Goal: Navigation & Orientation: Go to known website

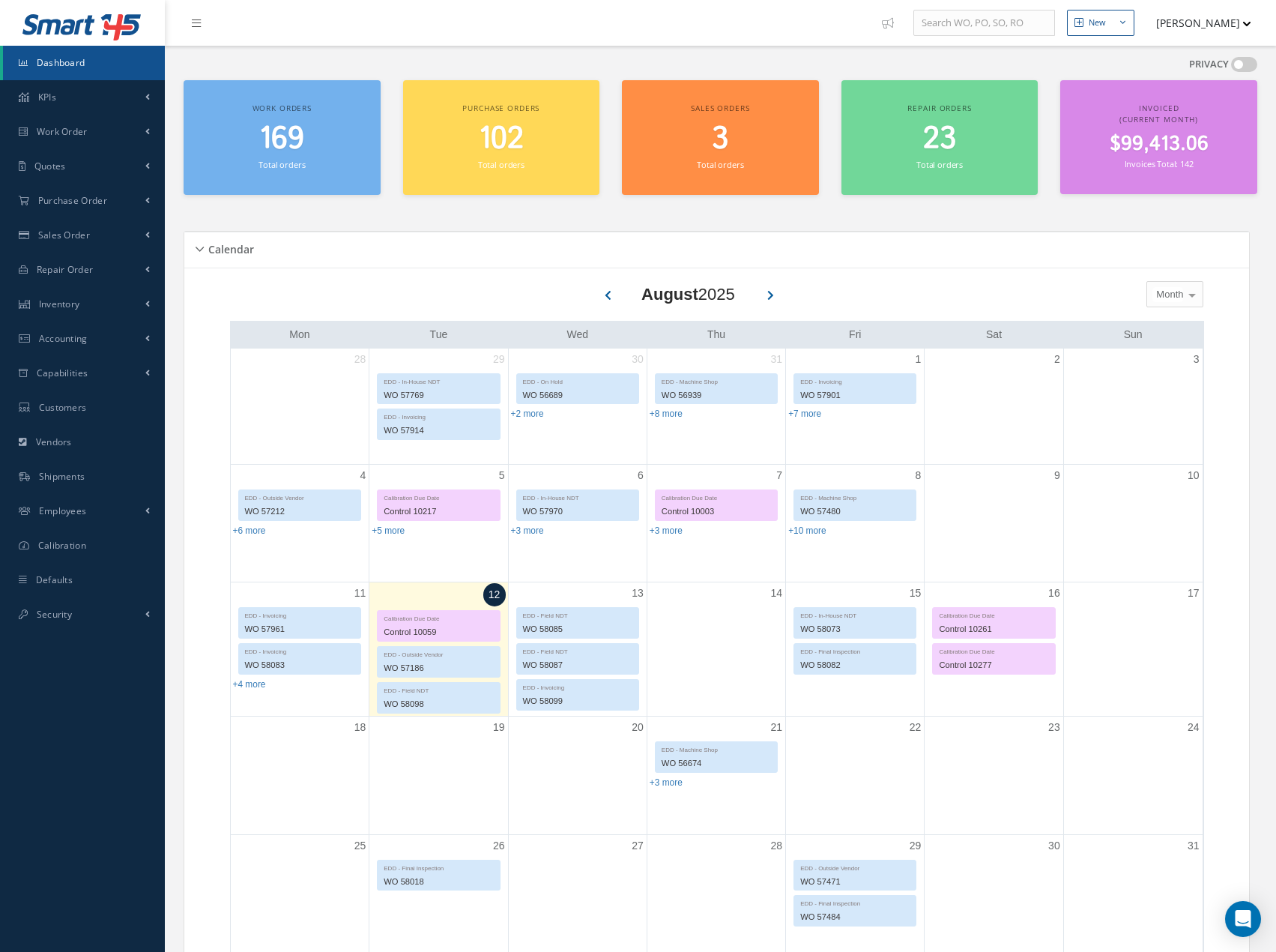
click at [1195, 26] on button "[PERSON_NAME]" at bounding box center [1197, 23] width 110 height 29
click at [1155, 155] on link "Logout" at bounding box center [1191, 152] width 120 height 26
click at [1155, 155] on span "$99,413.06" at bounding box center [1159, 144] width 99 height 29
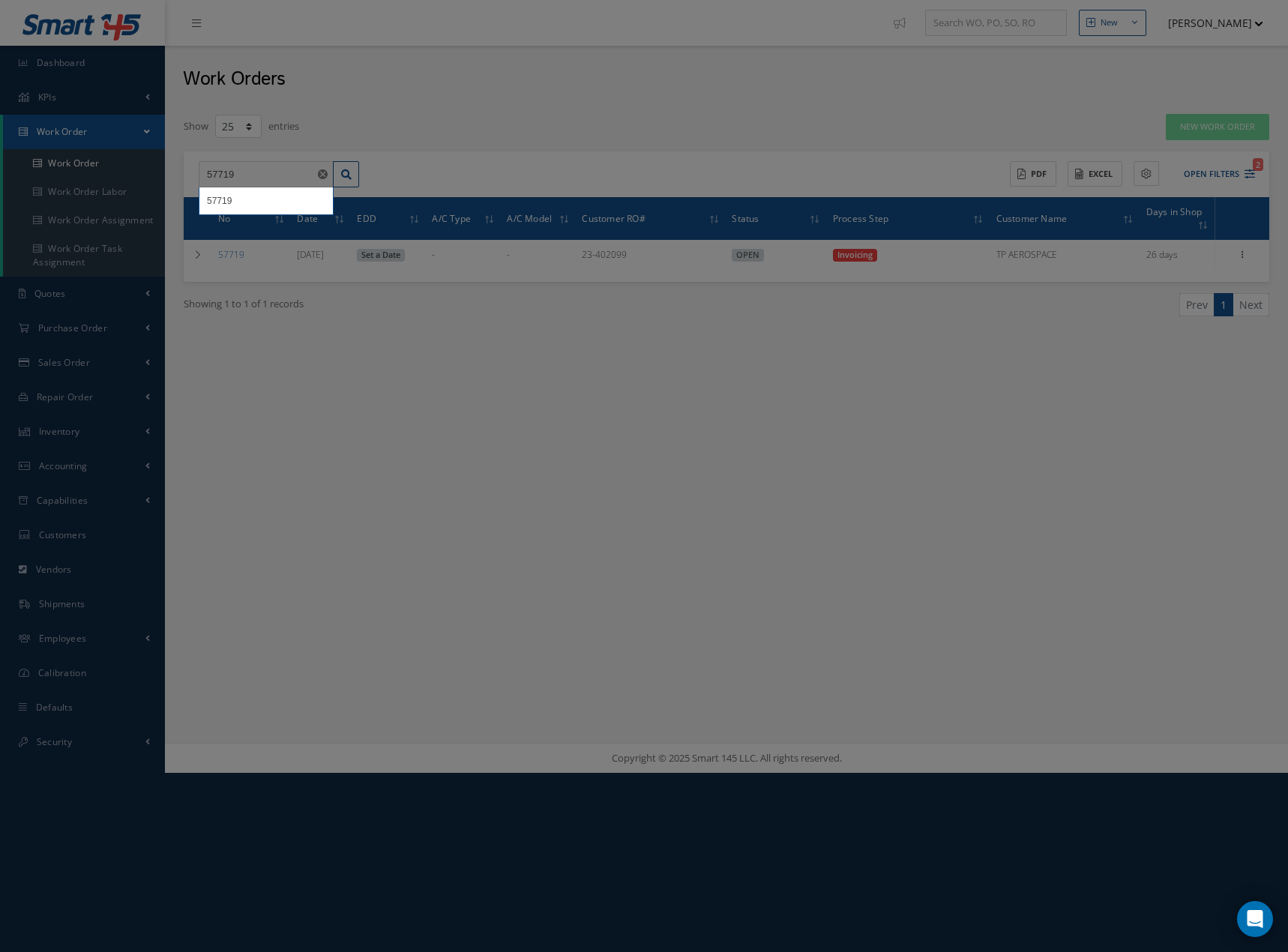
select select "25"
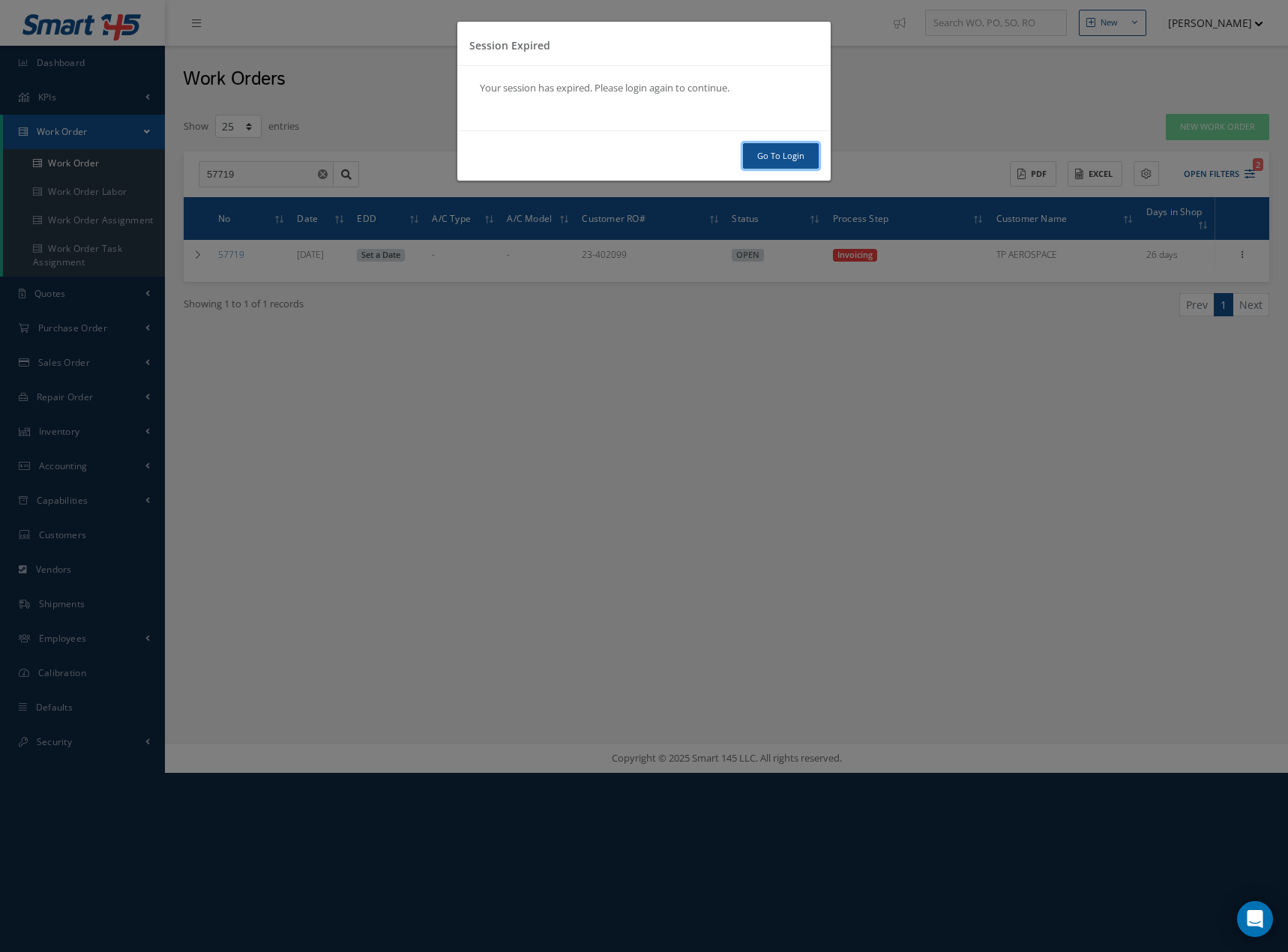
click at [788, 157] on link "Go To Login" at bounding box center [781, 157] width 76 height 27
